Goal: Task Accomplishment & Management: Complete application form

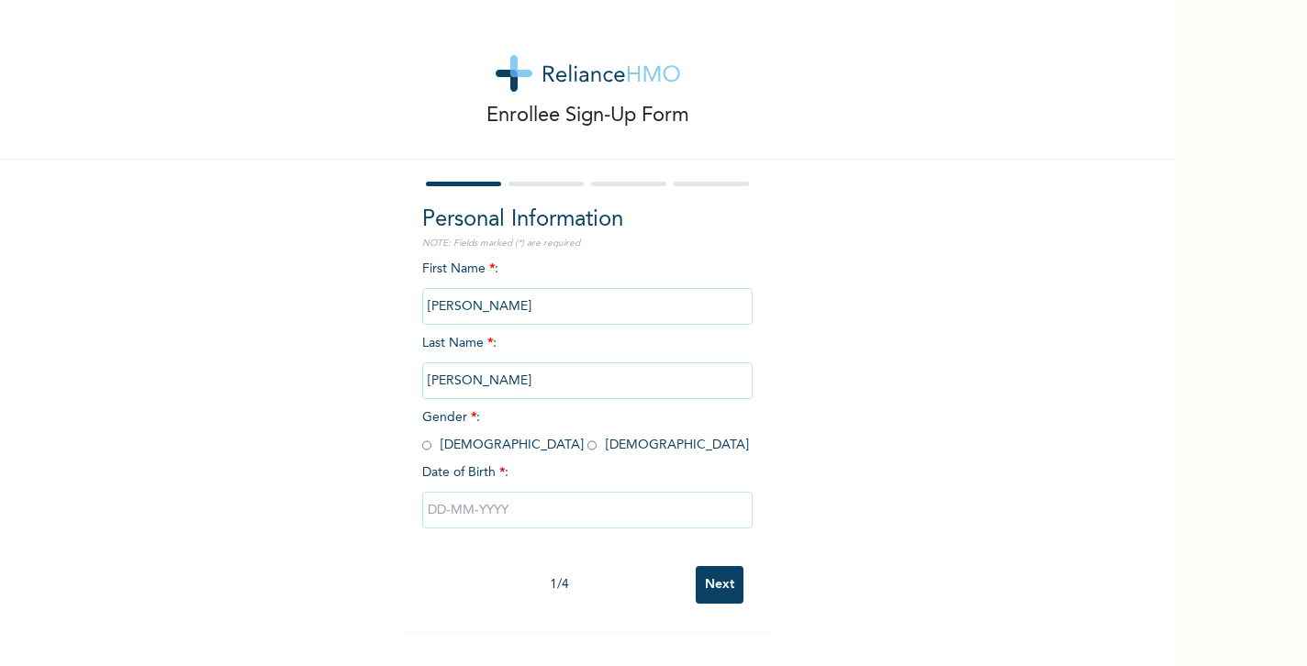
click at [831, 314] on div "Enrollee Sign-Up Form Personal Information NOTE: Fields marked (*) are required…" at bounding box center [587, 315] width 1174 height 631
click at [422, 445] on input "radio" at bounding box center [426, 445] width 9 height 17
radio input "true"
click at [430, 509] on input "text" at bounding box center [587, 510] width 330 height 37
select select "7"
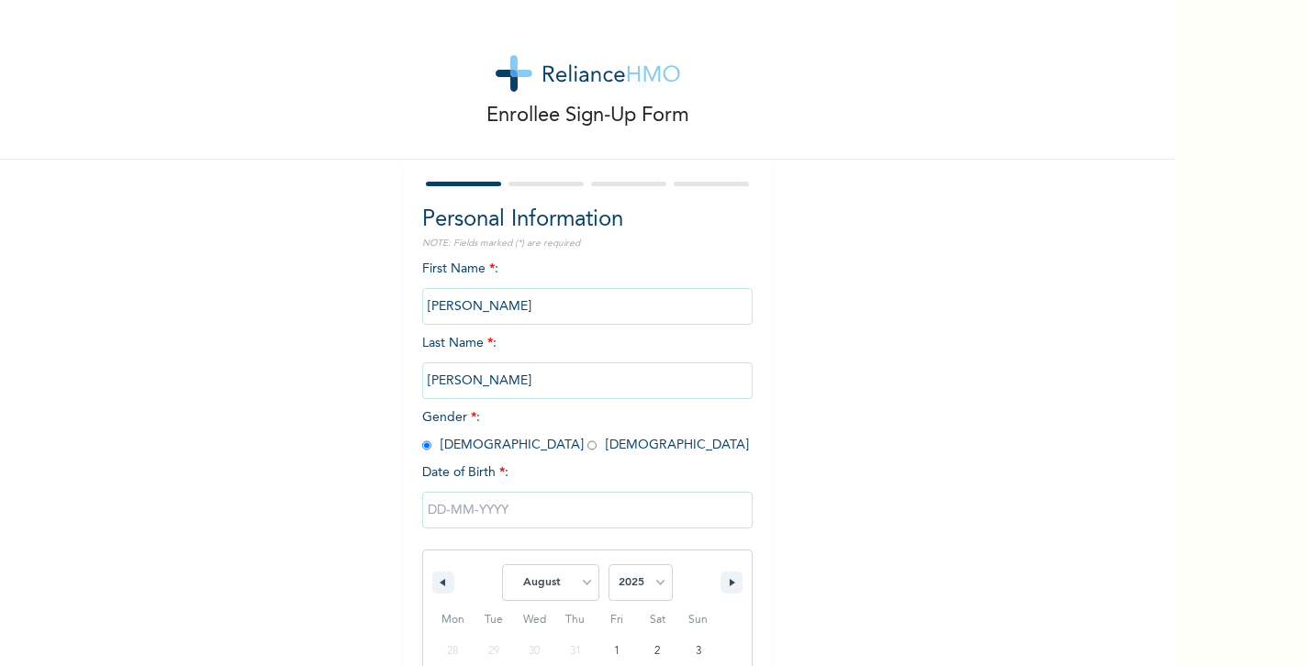
scroll to position [167, 0]
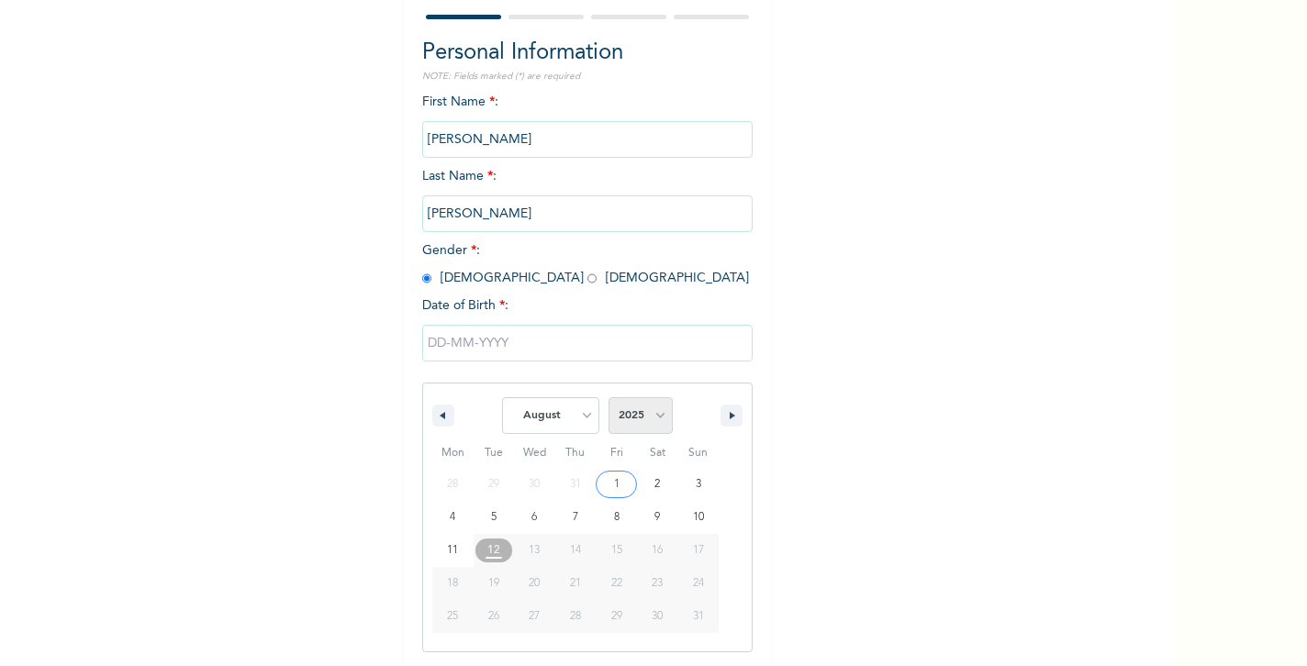
click at [642, 413] on select "2025 2024 2023 2022 2021 2020 2019 2018 2017 2016 2015 2014 2013 2012 2011 2010…" at bounding box center [640, 415] width 64 height 37
select select "1987"
click at [586, 409] on select "January February March April May June July August September October November De…" at bounding box center [550, 415] width 97 height 37
select select "5"
type input "[DATE]"
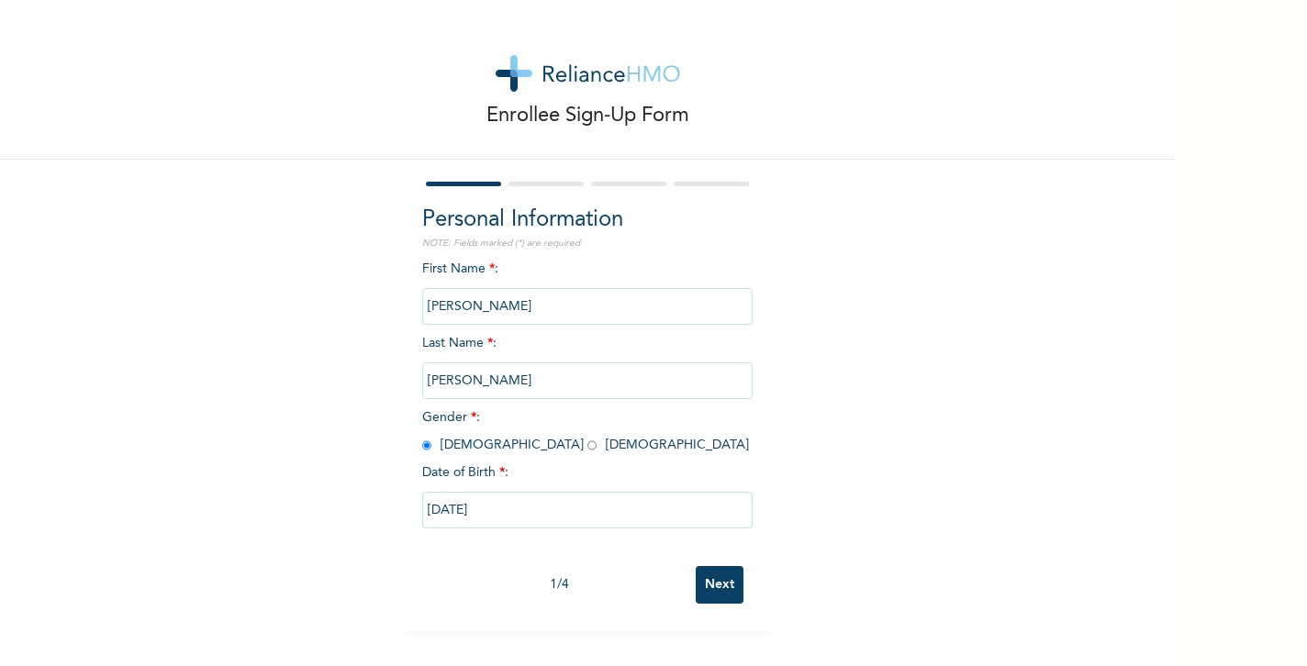
scroll to position [0, 0]
click at [716, 585] on input "Next" at bounding box center [720, 585] width 48 height 38
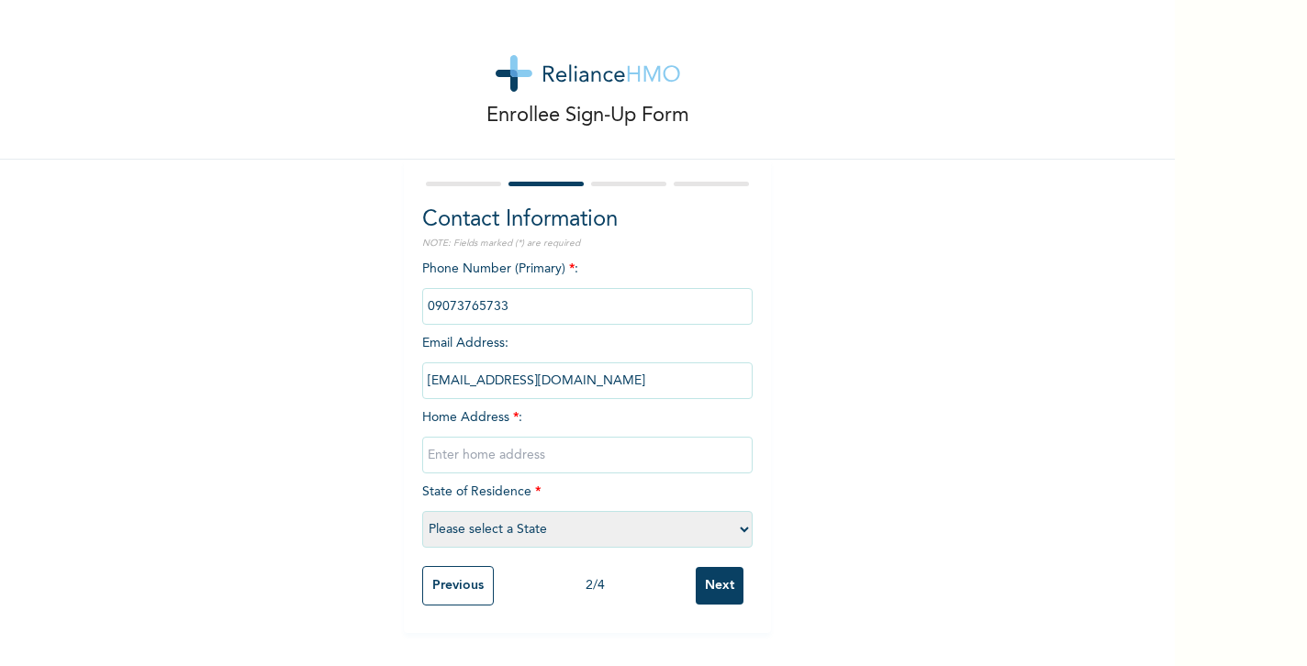
click at [455, 453] on input "text" at bounding box center [587, 455] width 330 height 37
type input "14 Alh. [PERSON_NAME][GEOGRAPHIC_DATA]"
select select "25"
click at [721, 587] on input "Next" at bounding box center [720, 586] width 48 height 38
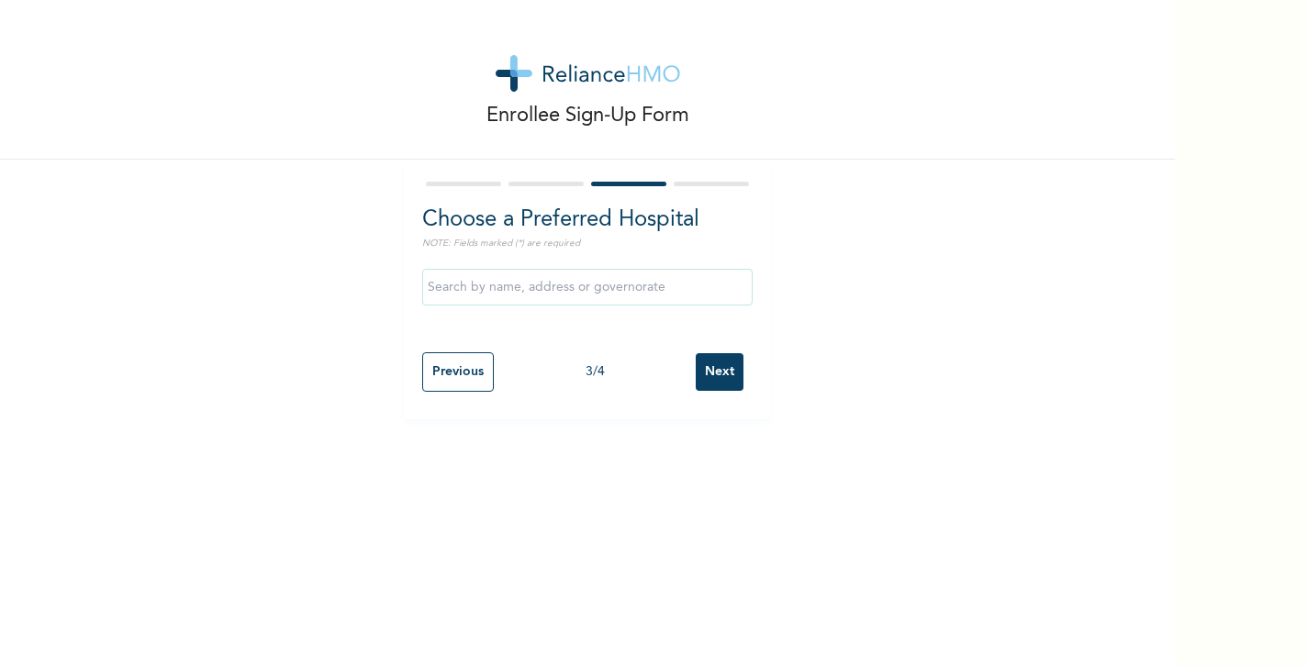
click at [515, 291] on input "text" at bounding box center [587, 287] width 330 height 37
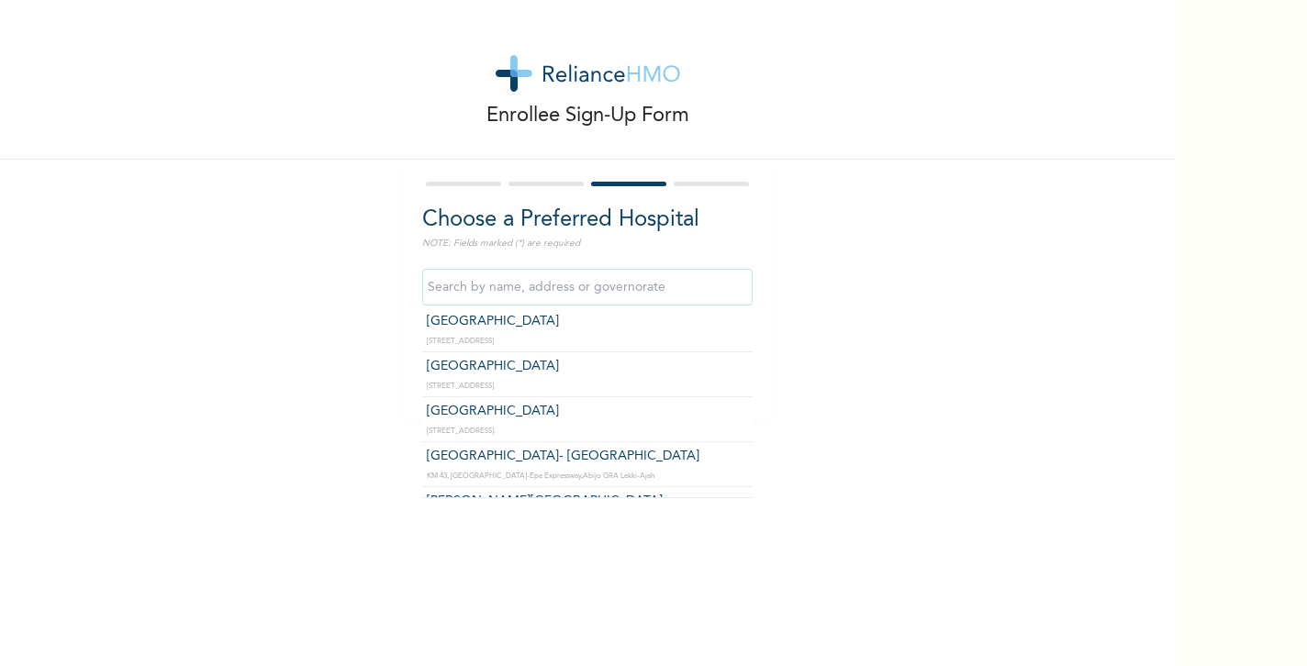
scroll to position [963, 0]
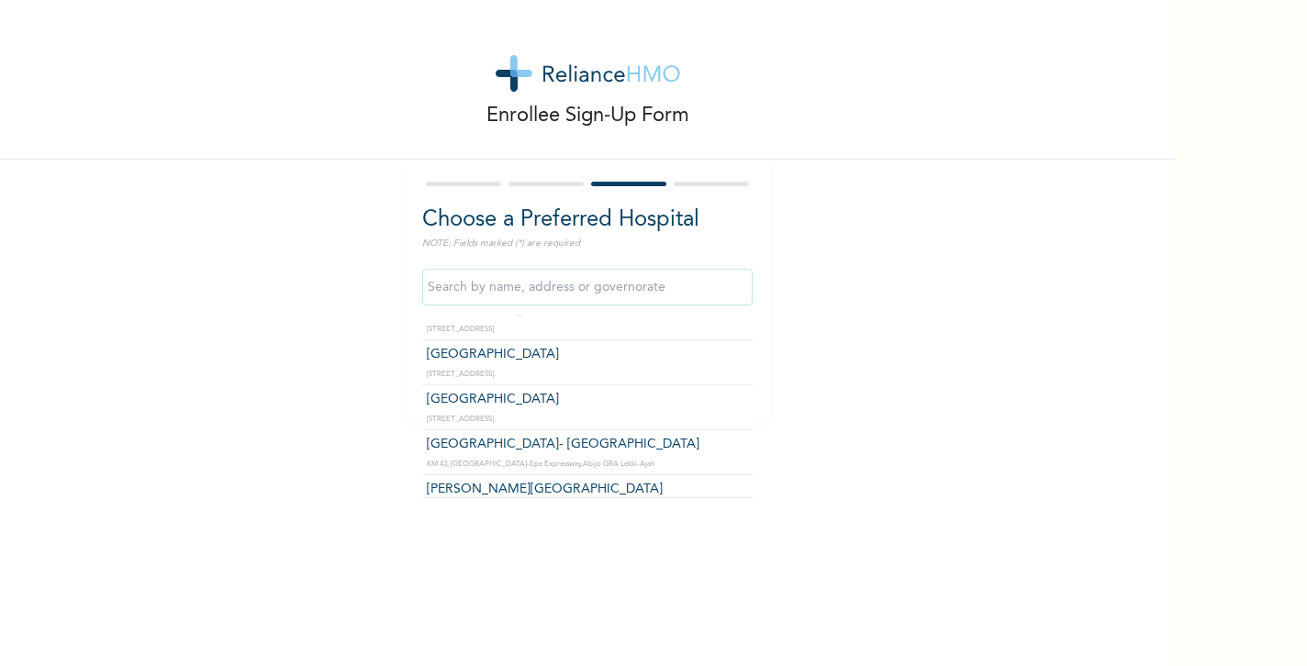
click at [559, 289] on input "text" at bounding box center [587, 287] width 330 height 37
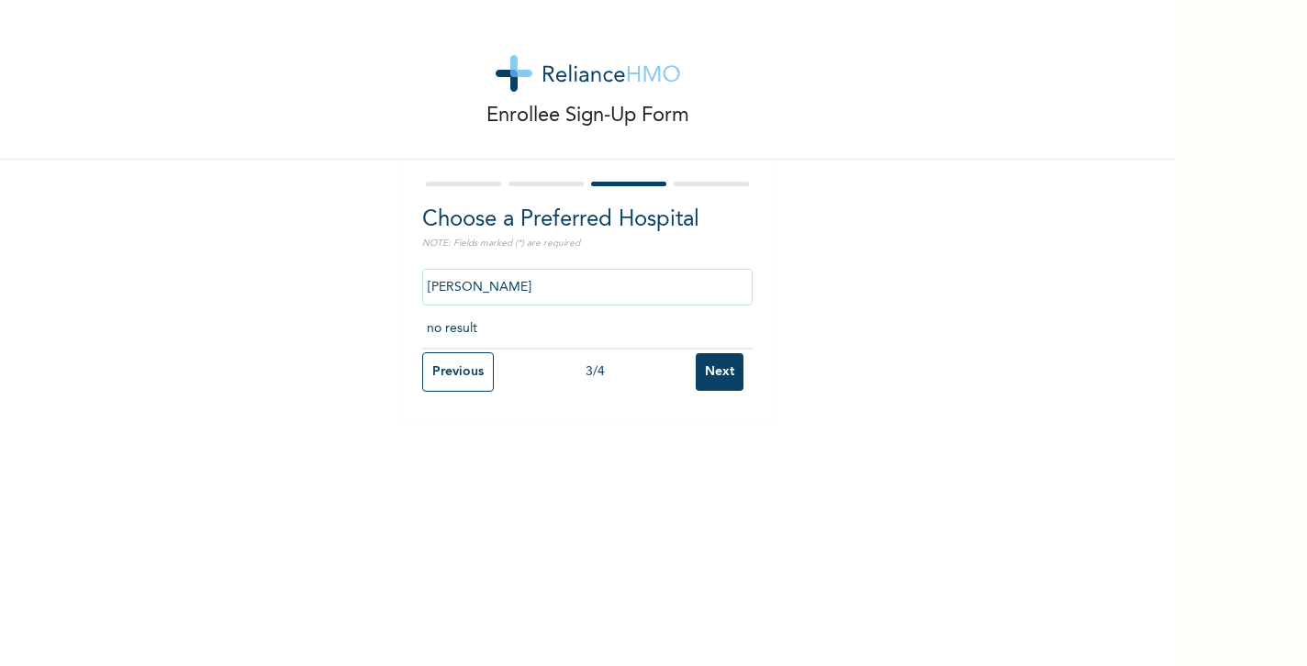
scroll to position [0, 0]
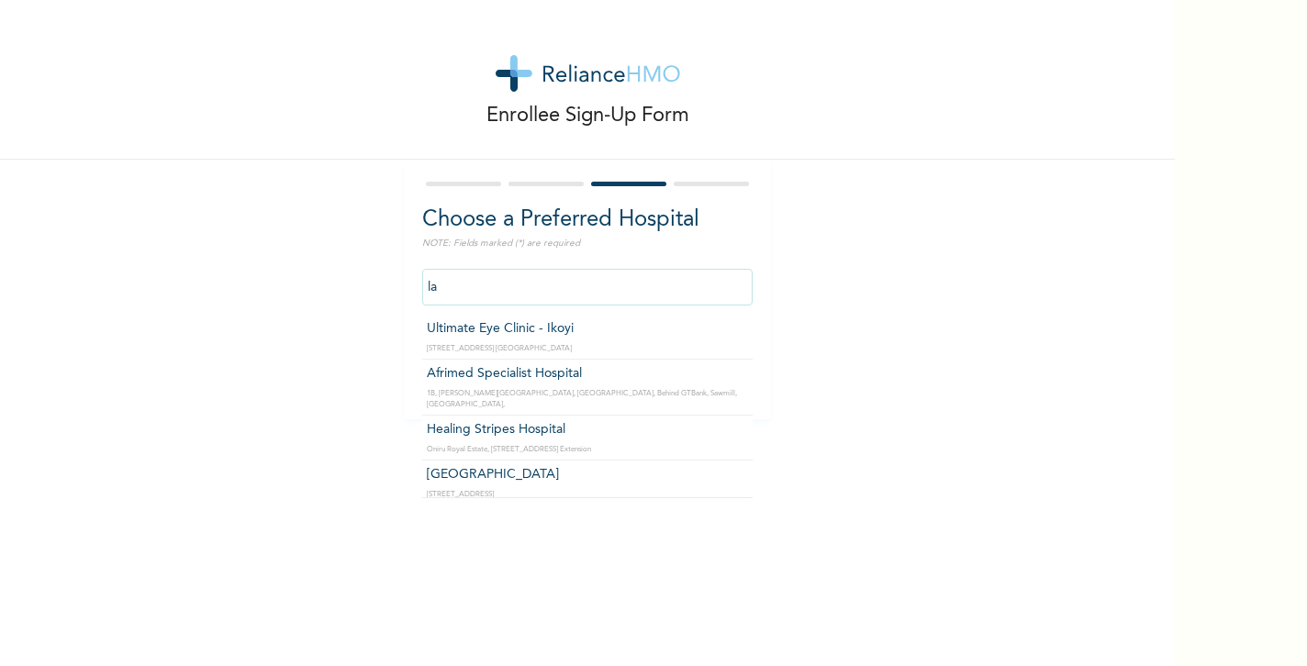
type input "l"
type input "i"
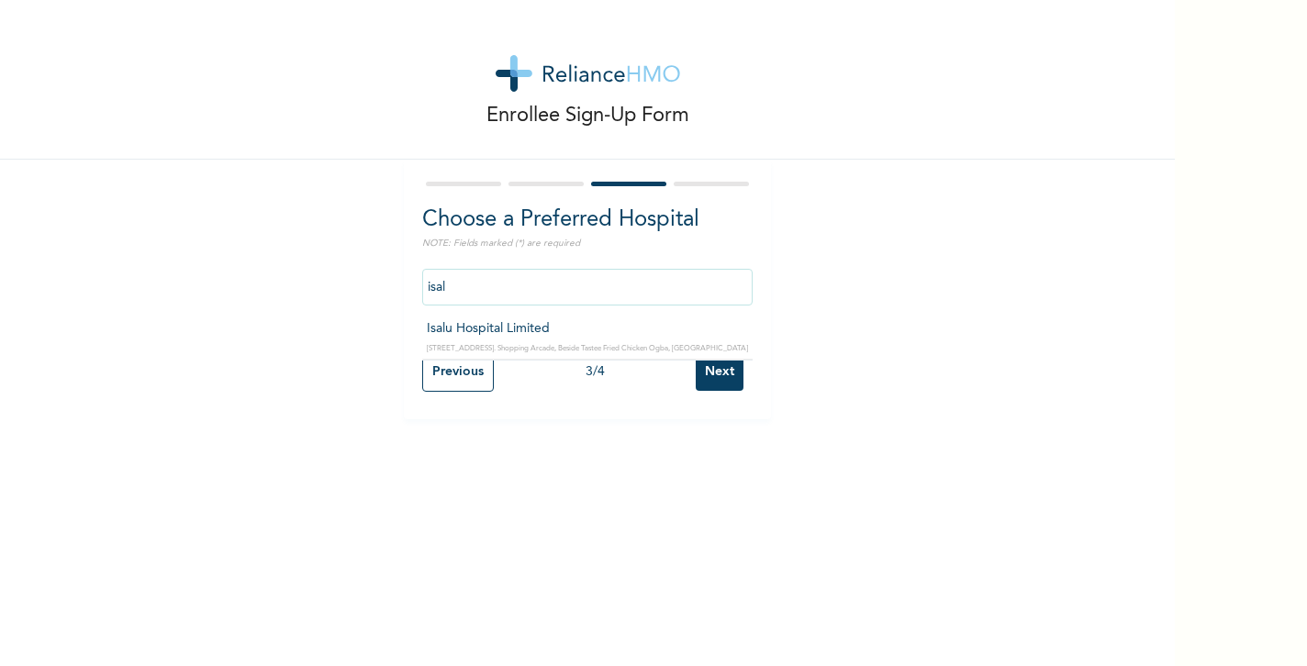
type input "Isalu Hospital Limited"
click at [718, 379] on input "Next" at bounding box center [720, 372] width 48 height 38
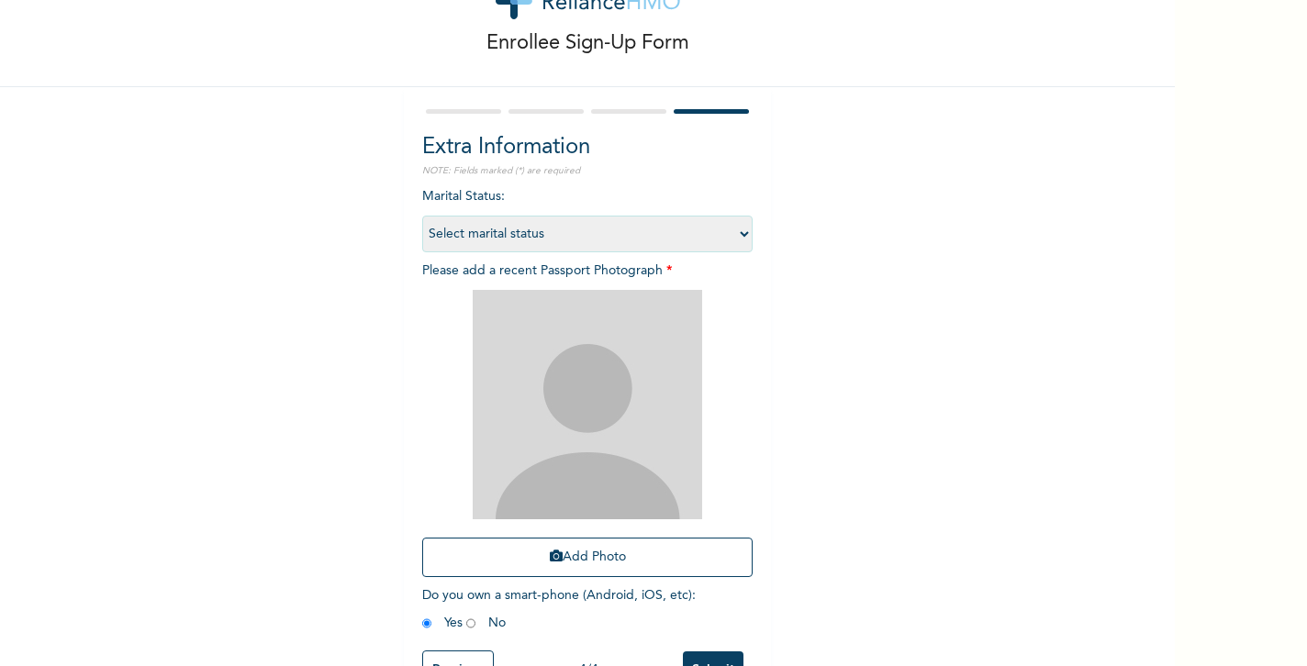
scroll to position [76, 0]
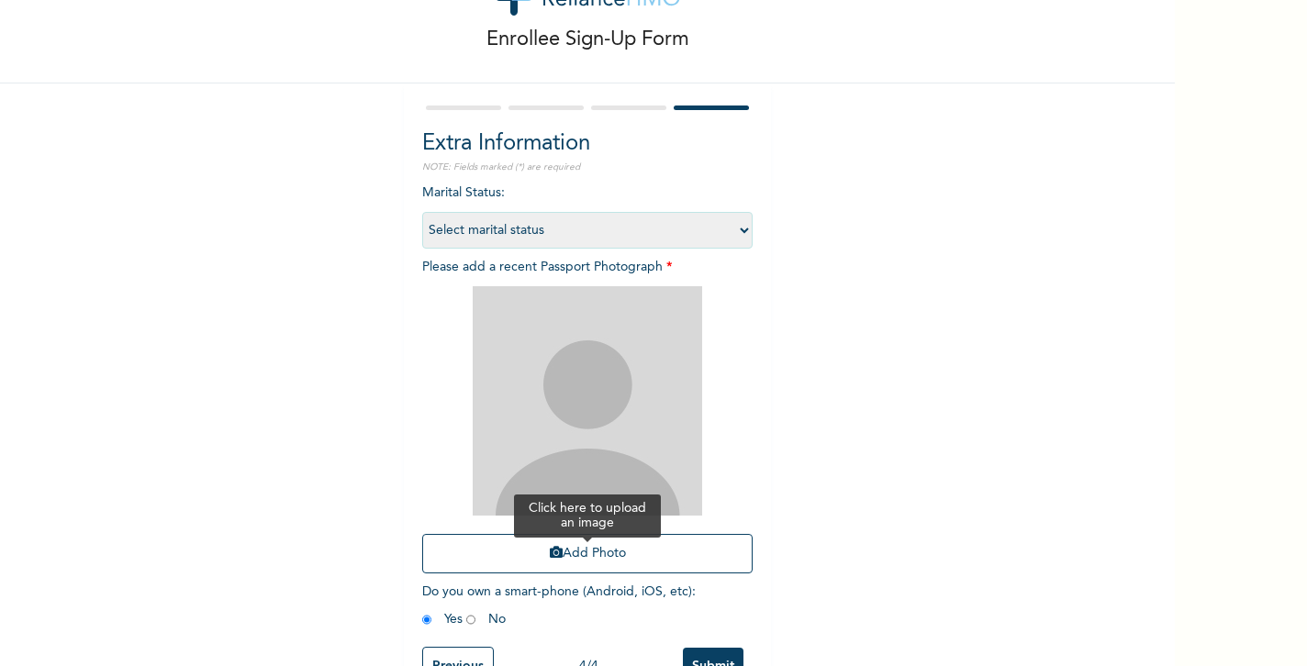
click at [595, 555] on button "Add Photo" at bounding box center [587, 553] width 330 height 39
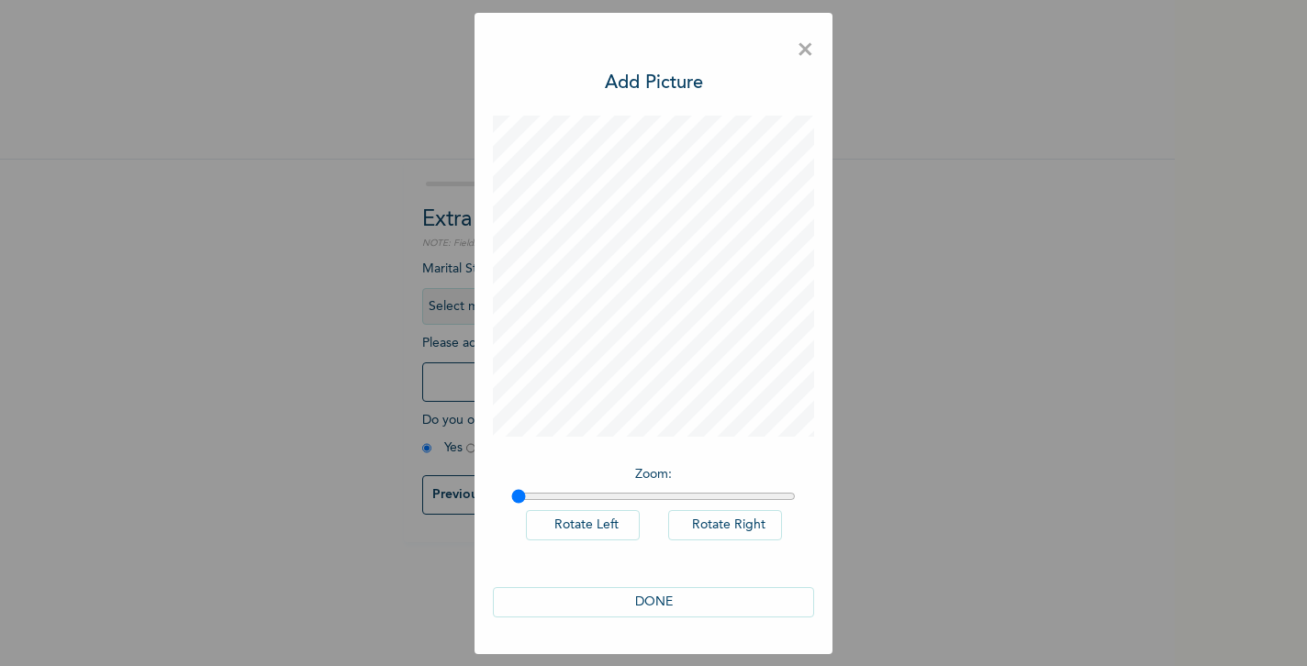
scroll to position [0, 0]
click at [758, 526] on button "Rotate Right" at bounding box center [725, 525] width 114 height 30
click at [619, 521] on button "Rotate Left" at bounding box center [583, 525] width 114 height 30
click at [659, 594] on button "DONE" at bounding box center [653, 602] width 321 height 30
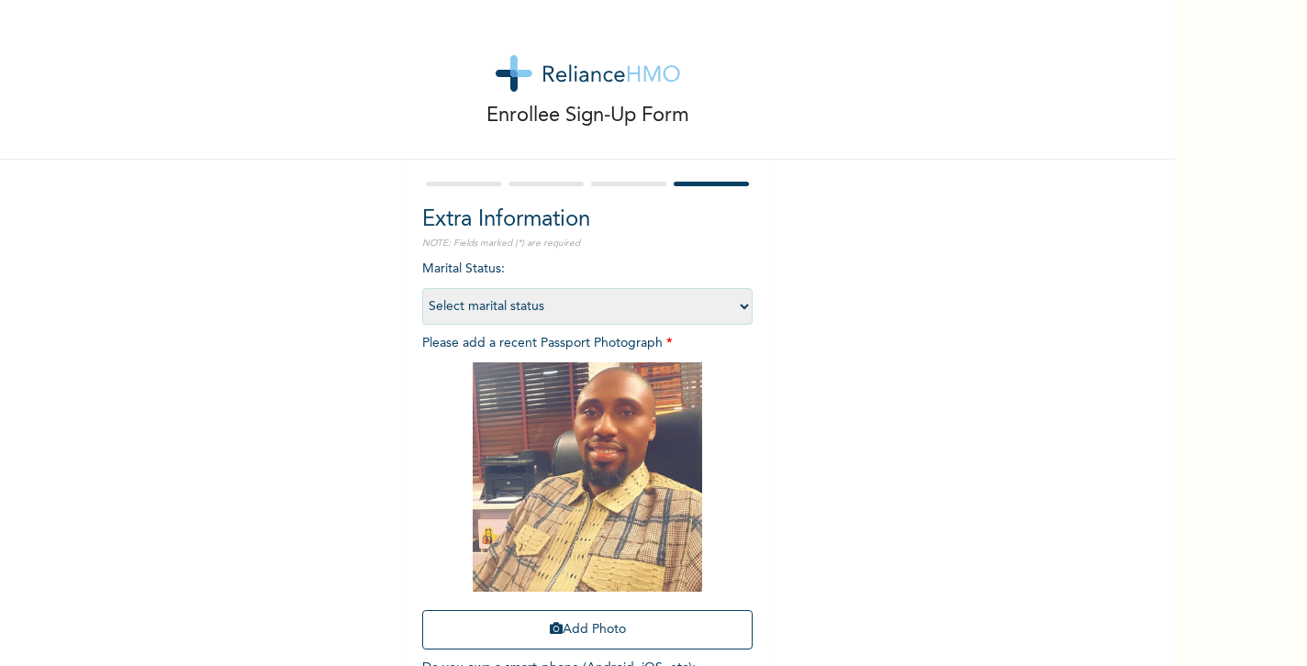
click at [722, 306] on select "Select marital status [DEMOGRAPHIC_DATA] Married [DEMOGRAPHIC_DATA] Widow/[DEMO…" at bounding box center [587, 306] width 330 height 37
select select "2"
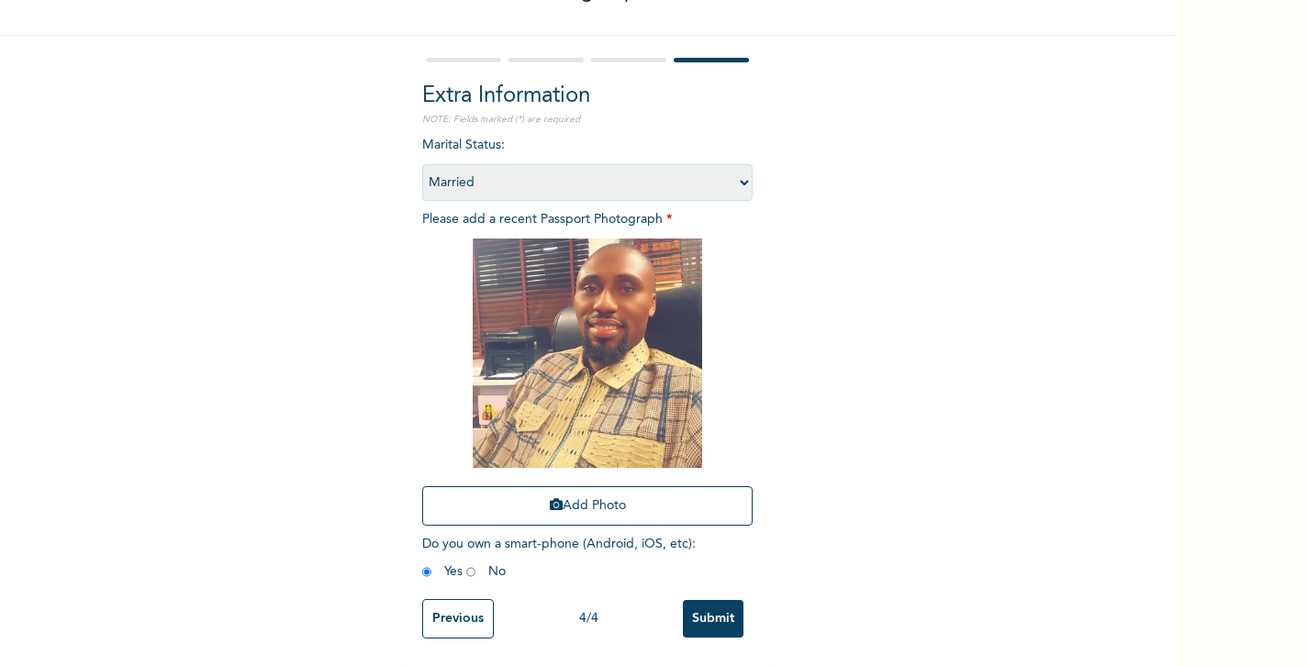
scroll to position [139, 0]
click at [704, 607] on input "Submit" at bounding box center [713, 619] width 61 height 38
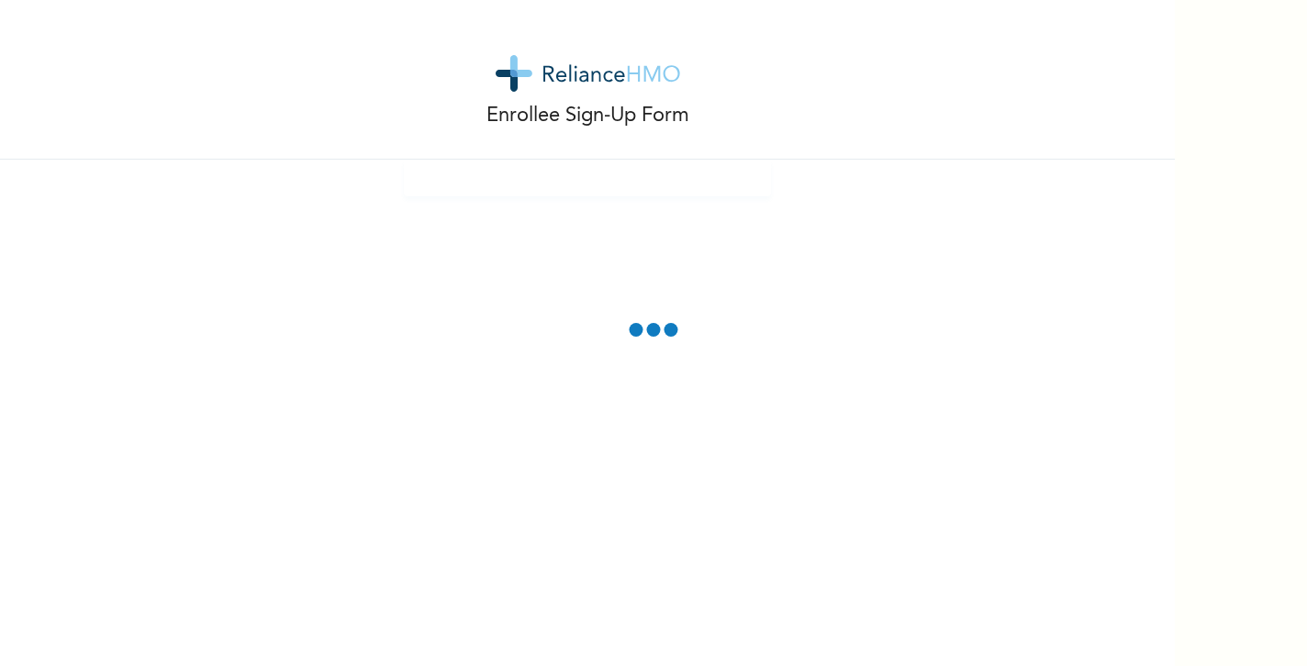
scroll to position [0, 0]
